Goal: Transaction & Acquisition: Book appointment/travel/reservation

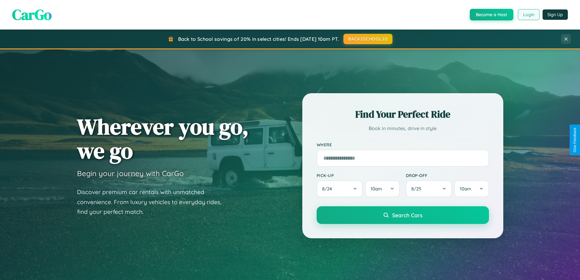
click at [528, 15] on button "Login" at bounding box center [528, 14] width 22 height 11
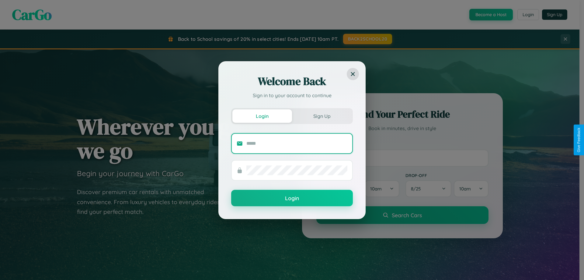
click at [297, 143] on input "text" at bounding box center [296, 143] width 101 height 10
type input "**********"
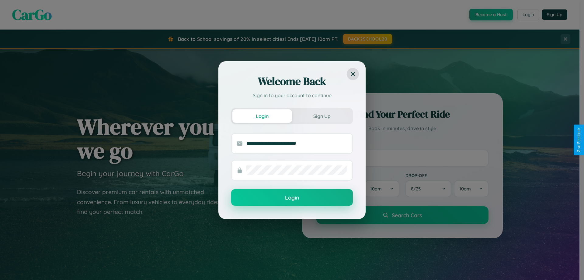
click at [292, 197] on button "Login" at bounding box center [292, 197] width 122 height 16
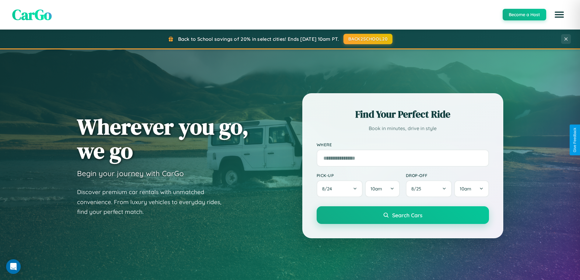
scroll to position [262, 0]
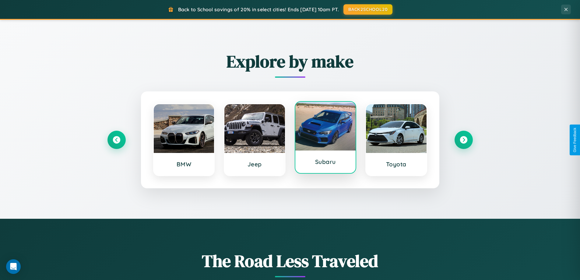
click at [325, 140] on div at bounding box center [325, 126] width 61 height 49
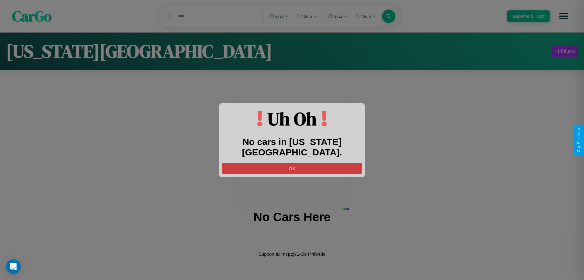
click at [292, 162] on button "OK" at bounding box center [292, 167] width 140 height 11
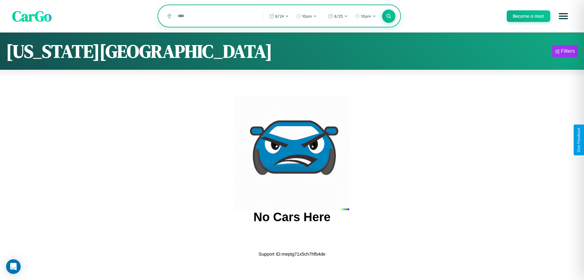
click at [216, 16] on input "text" at bounding box center [216, 16] width 83 height 11
type input "*"
click at [388, 16] on icon at bounding box center [389, 16] width 6 height 6
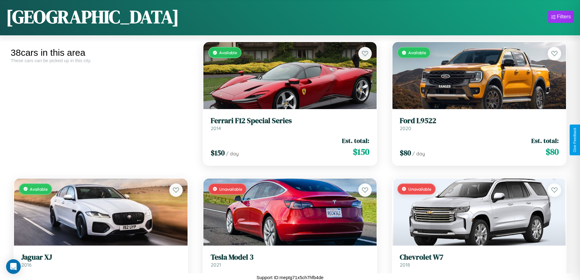
scroll to position [37, 0]
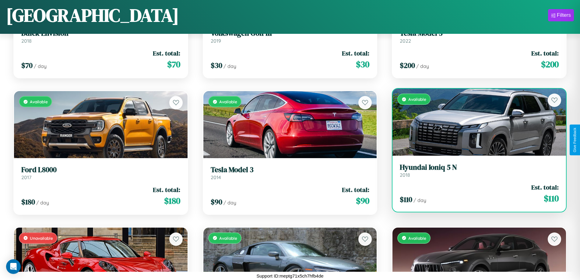
click at [475, 172] on link "Hyundai Ioniq 5 N 2018" at bounding box center [478, 170] width 159 height 15
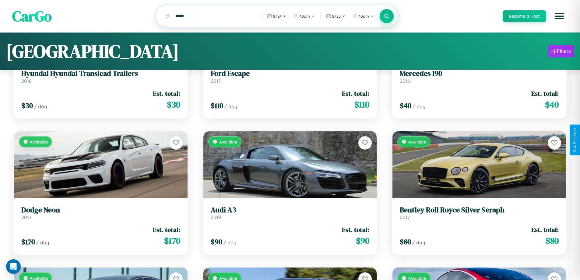
scroll to position [0, 0]
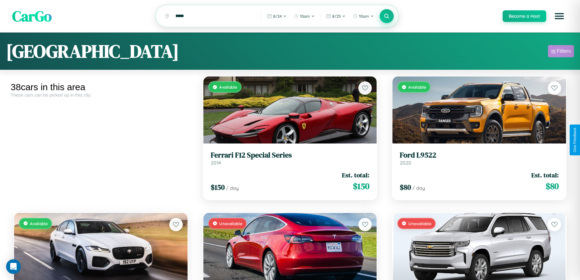
click at [560, 52] on div "Filters" at bounding box center [563, 51] width 14 height 6
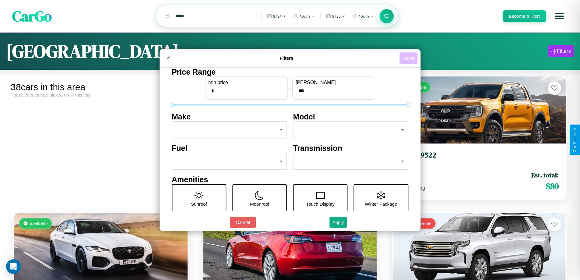
click at [409, 58] on button "Reset" at bounding box center [408, 57] width 18 height 11
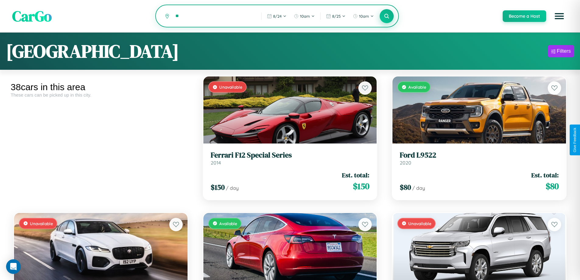
type input "*"
type input "*****"
click at [386, 16] on icon at bounding box center [387, 16] width 6 height 6
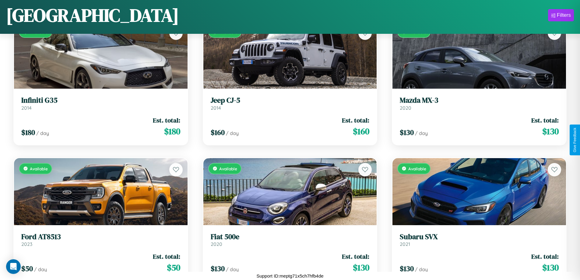
scroll to position [903, 0]
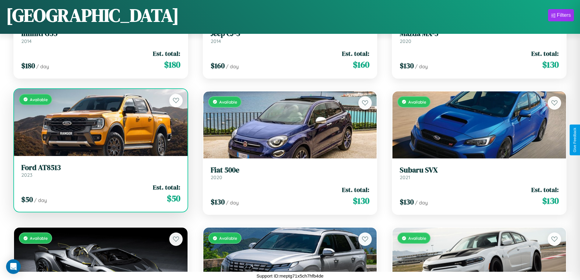
click at [100, 170] on h3 "Ford AT8513" at bounding box center [100, 167] width 159 height 9
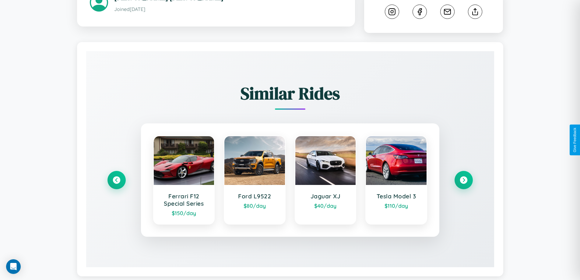
scroll to position [339, 0]
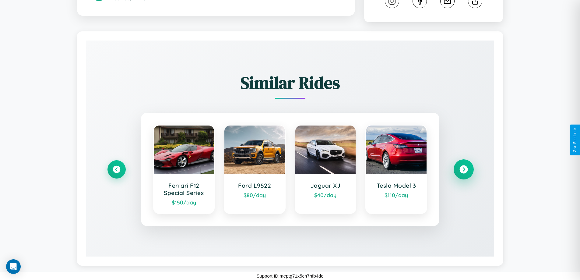
click at [463, 169] on icon at bounding box center [463, 169] width 8 height 8
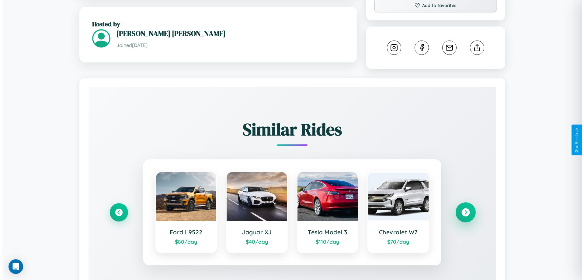
scroll to position [0, 0]
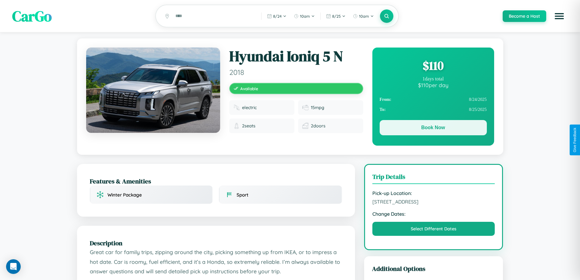
click at [433, 128] on button "Book Now" at bounding box center [432, 127] width 107 height 15
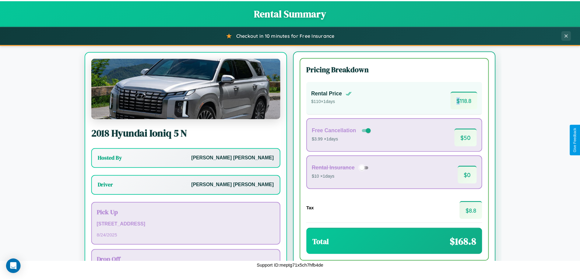
scroll to position [28, 0]
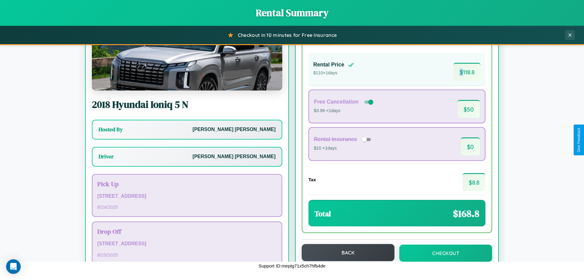
click at [345, 252] on button "Back" at bounding box center [348, 252] width 93 height 17
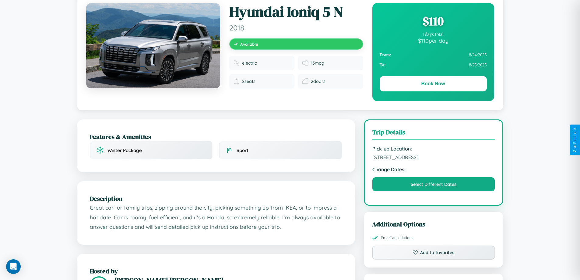
scroll to position [63, 0]
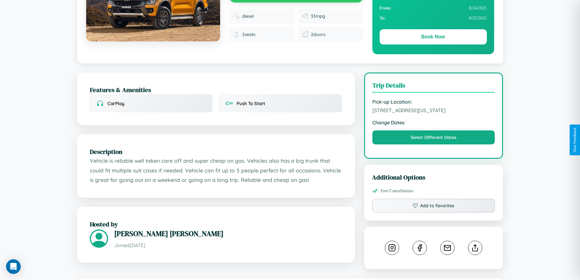
scroll to position [331, 0]
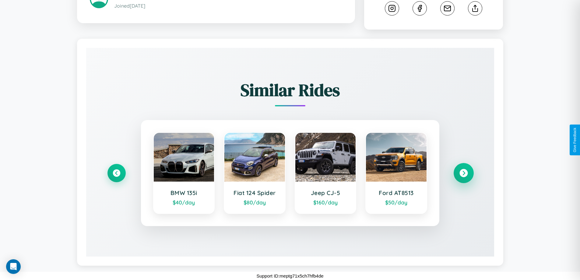
click at [463, 173] on icon at bounding box center [463, 173] width 8 height 8
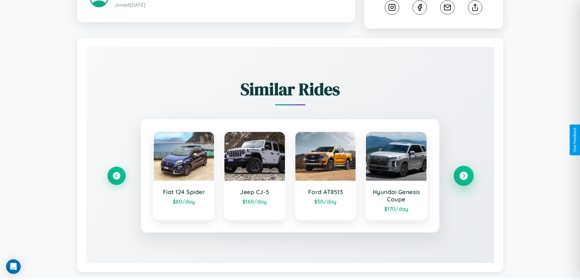
click at [463, 176] on icon at bounding box center [463, 176] width 8 height 8
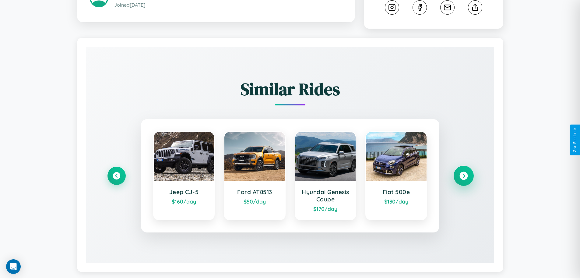
click at [463, 176] on icon at bounding box center [463, 176] width 8 height 8
